Goal: Task Accomplishment & Management: Manage account settings

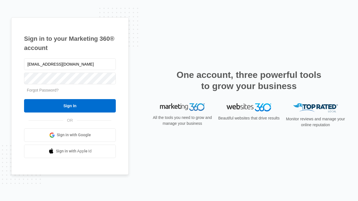
type input "dankie614@gmail.com"
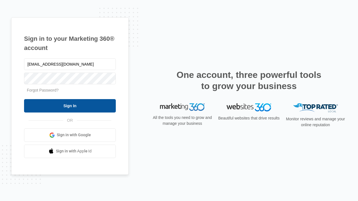
click at [70, 106] on input "Sign In" at bounding box center [70, 105] width 92 height 13
